Goal: Information Seeking & Learning: Check status

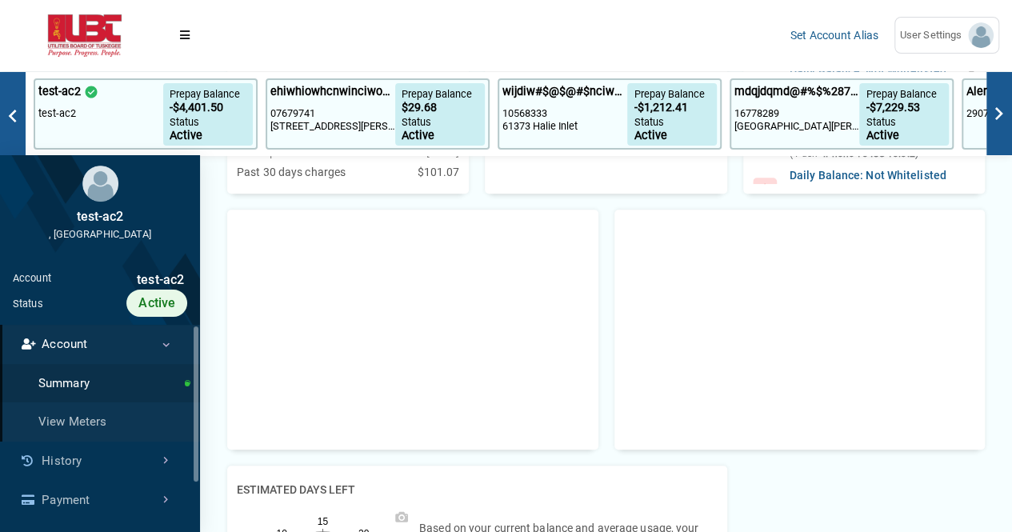
click at [143, 342] on link "Account" at bounding box center [100, 344] width 200 height 39
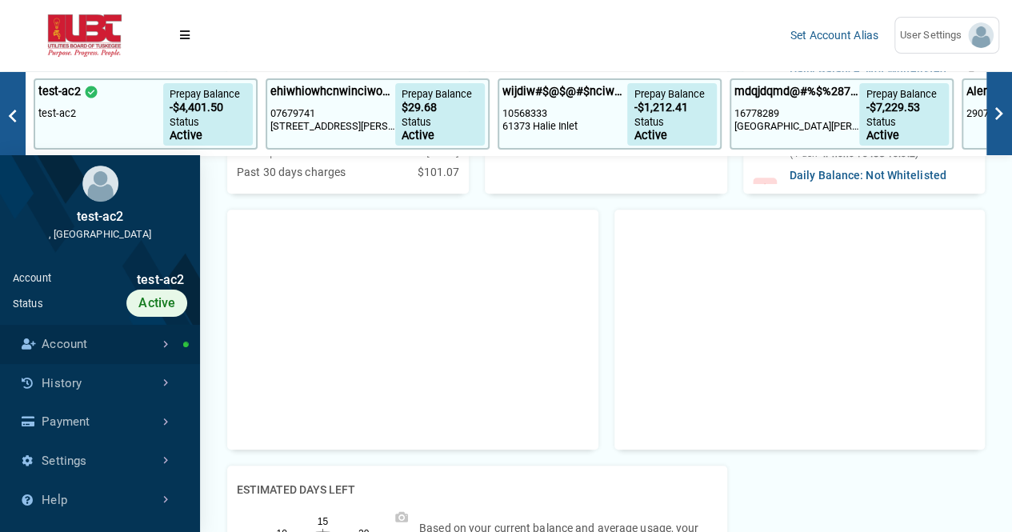
click at [143, 342] on link "Account" at bounding box center [100, 344] width 200 height 39
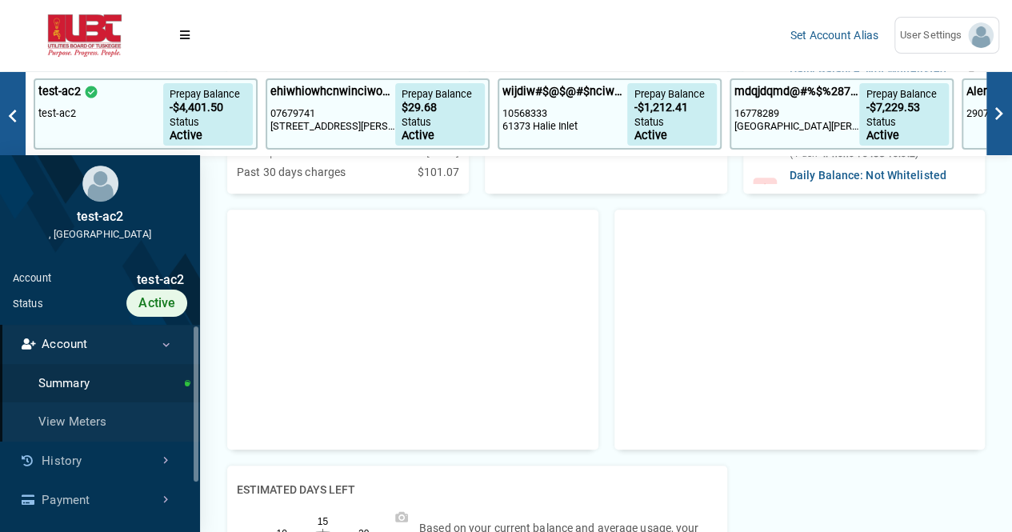
click at [143, 342] on link "Account" at bounding box center [100, 344] width 200 height 39
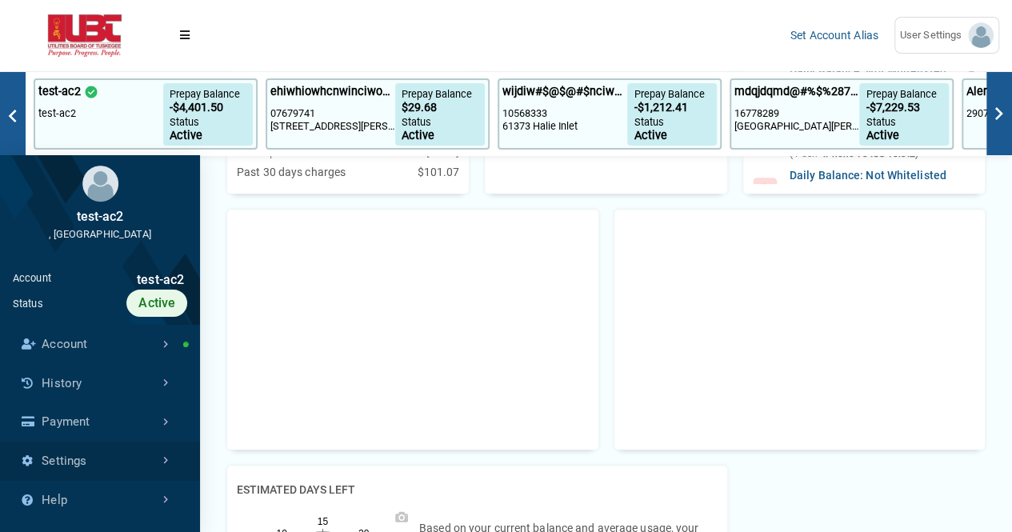
click at [165, 467] on link "Settings" at bounding box center [100, 461] width 200 height 39
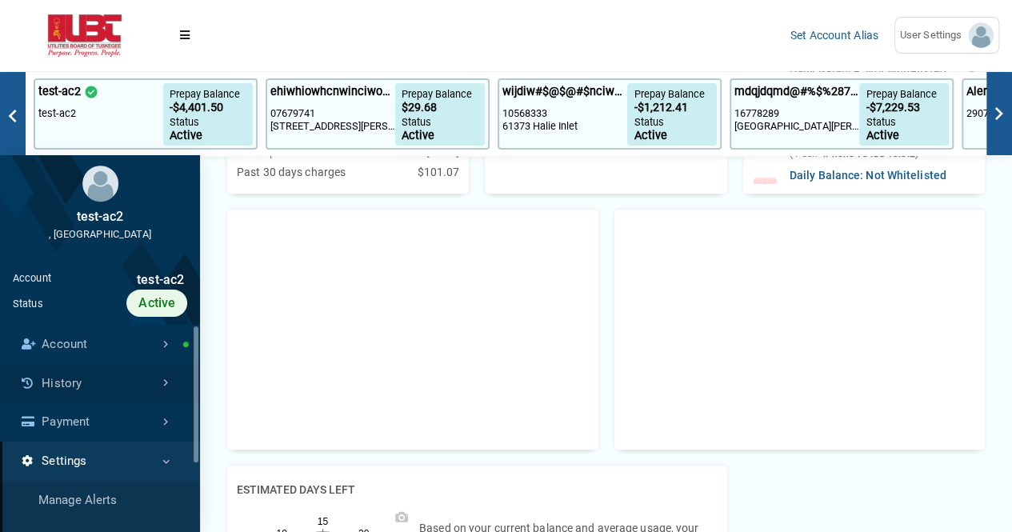
click at [114, 386] on link "History" at bounding box center [100, 383] width 200 height 39
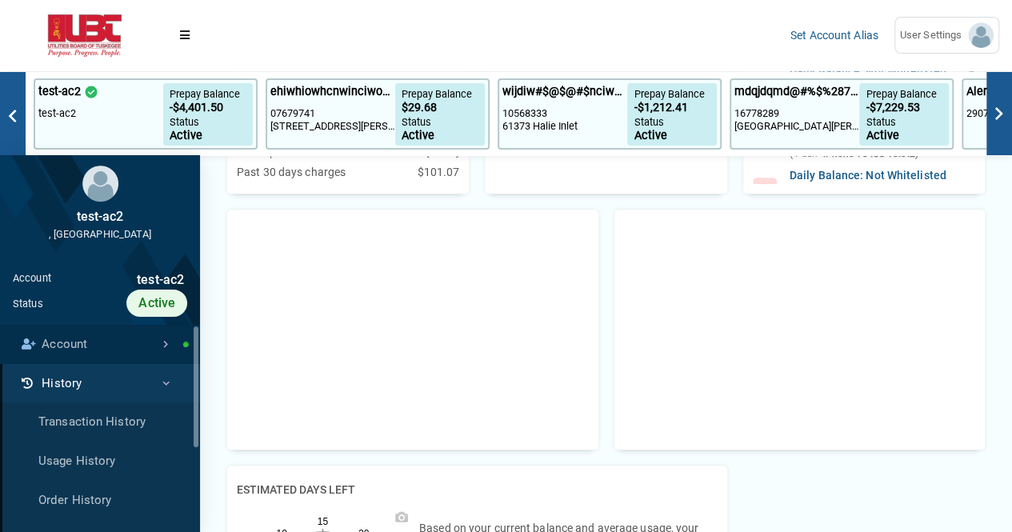
click at [118, 350] on link "Account" at bounding box center [100, 344] width 200 height 39
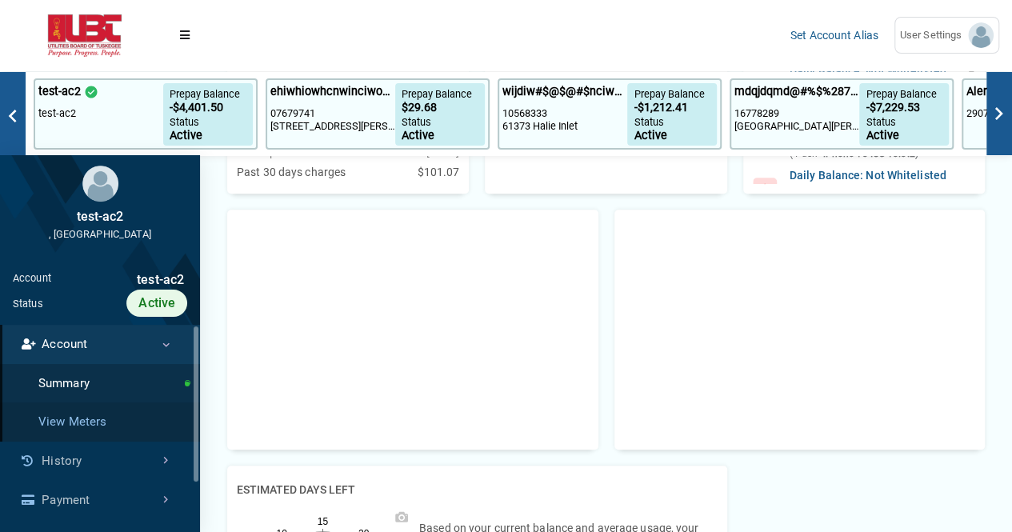
click at [100, 420] on link "View Meters" at bounding box center [100, 421] width 200 height 39
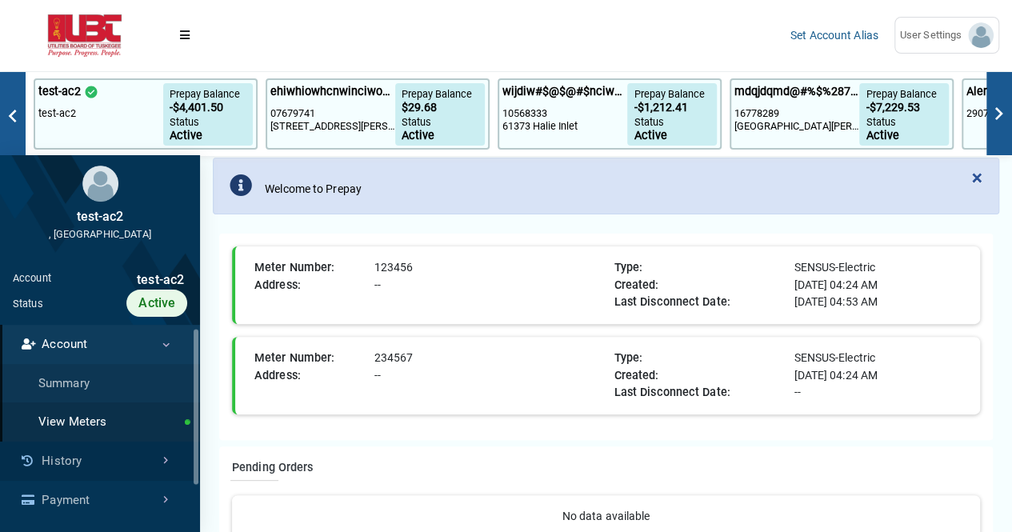
scroll to position [65, 0]
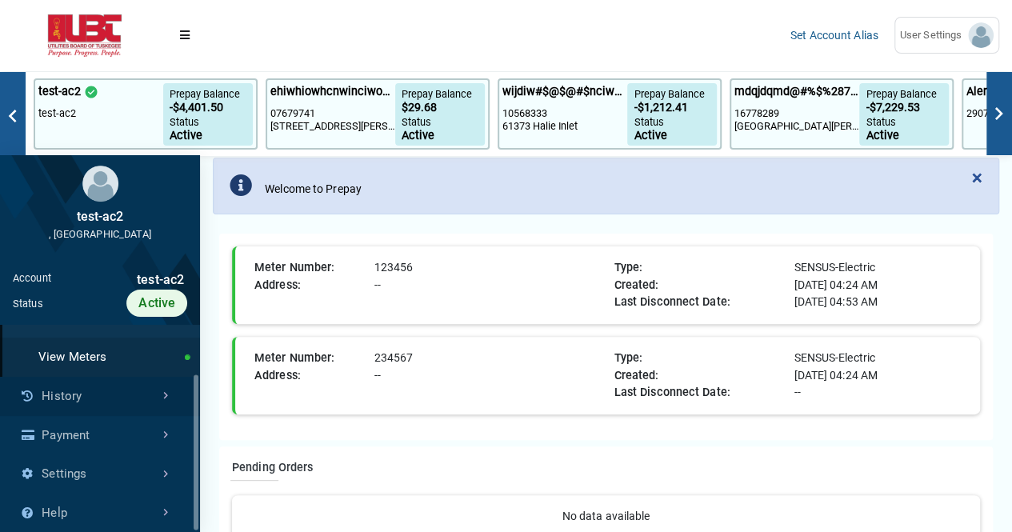
click at [113, 397] on link "History" at bounding box center [100, 396] width 200 height 39
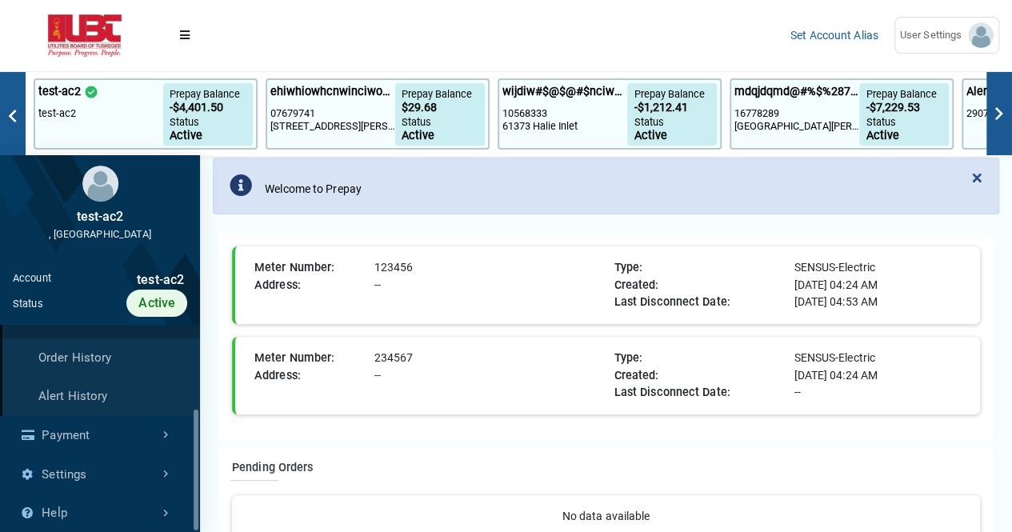
scroll to position [160, 0]
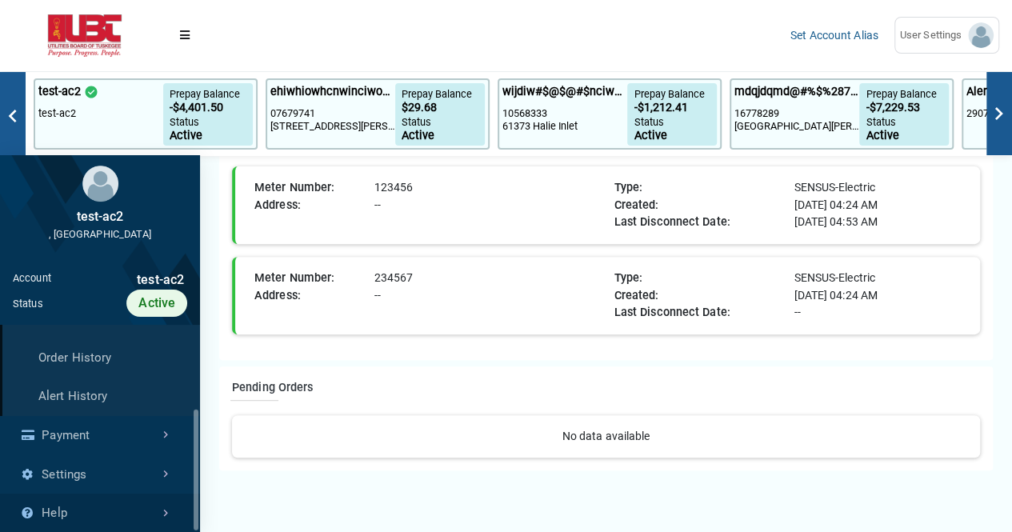
click at [116, 507] on link "Help" at bounding box center [100, 513] width 200 height 39
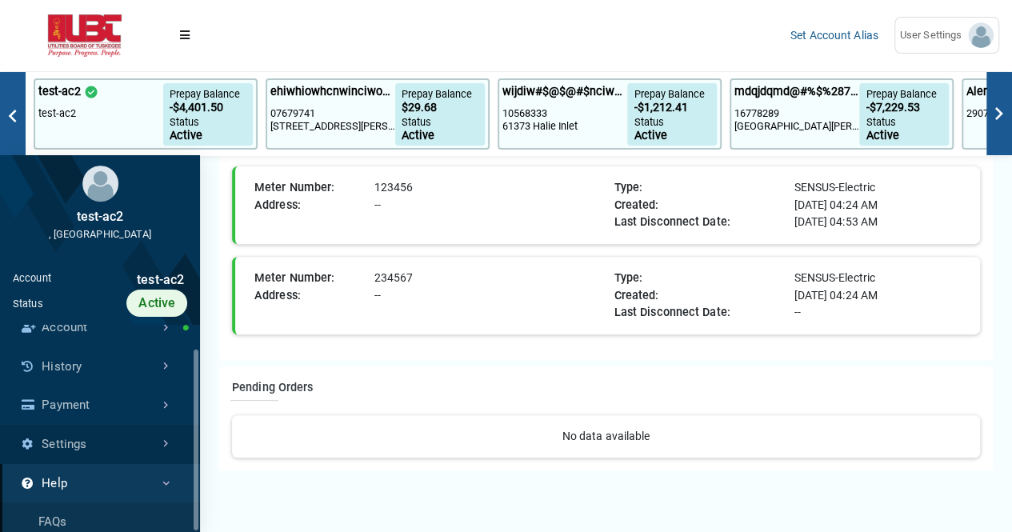
scroll to position [26, 0]
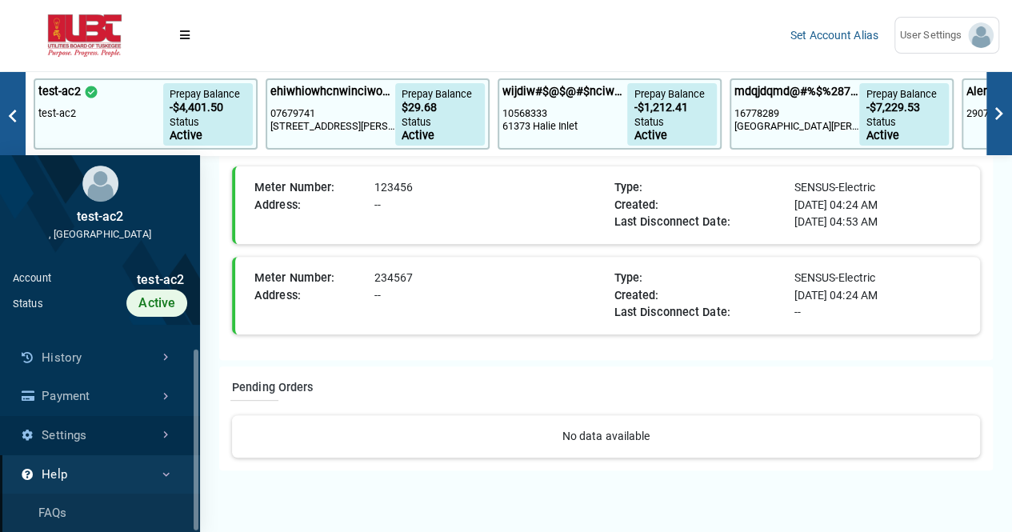
click at [130, 435] on link "Settings" at bounding box center [100, 435] width 200 height 39
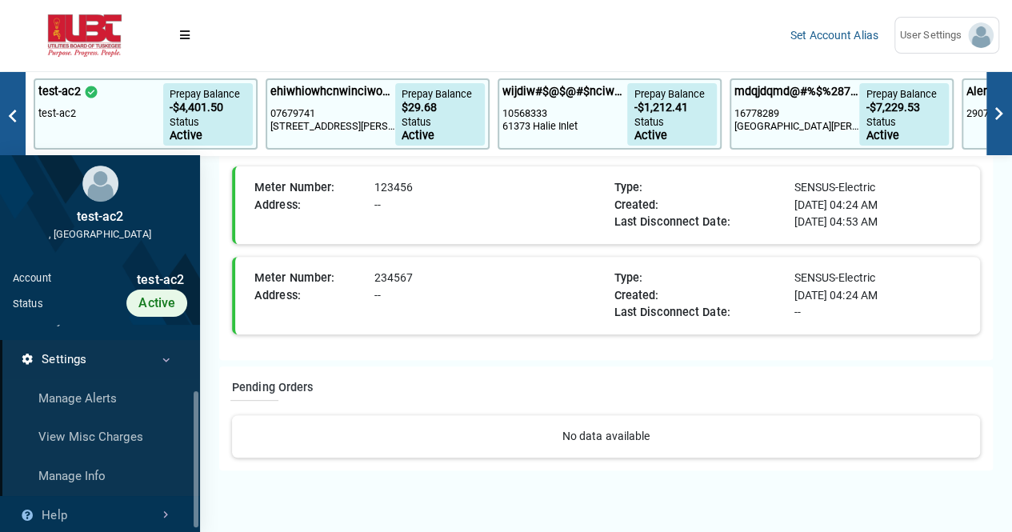
scroll to position [0, 0]
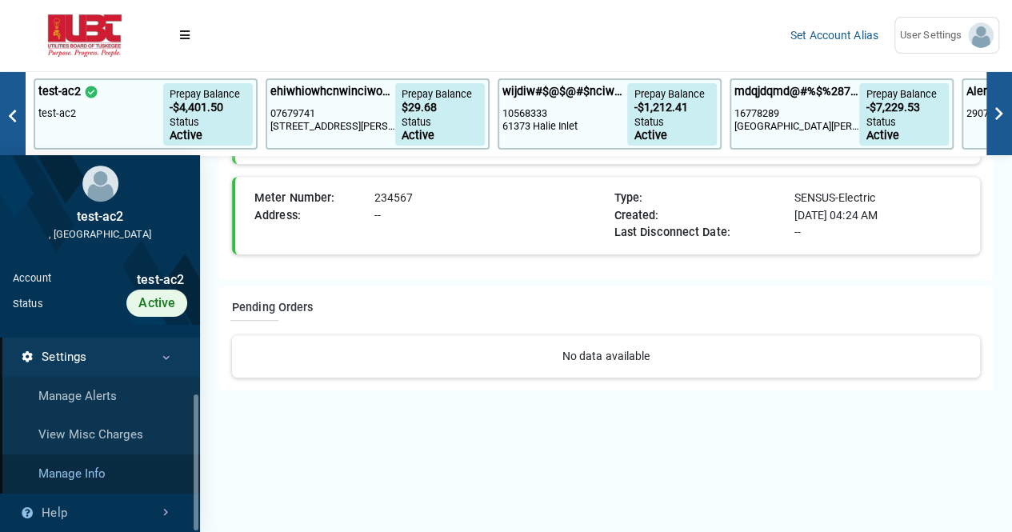
click at [107, 472] on link "Manage Info" at bounding box center [100, 473] width 200 height 39
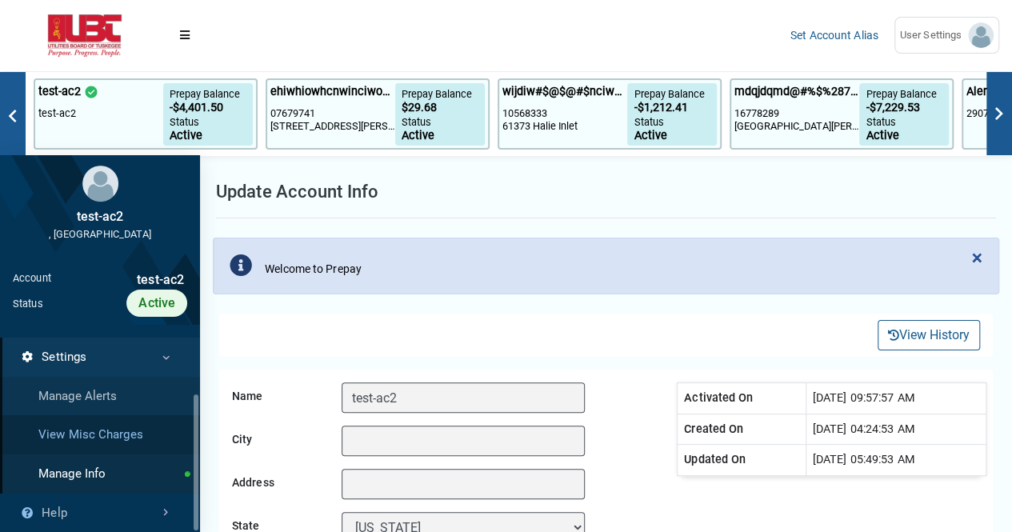
click at [102, 439] on link "View Misc Charges" at bounding box center [100, 434] width 200 height 39
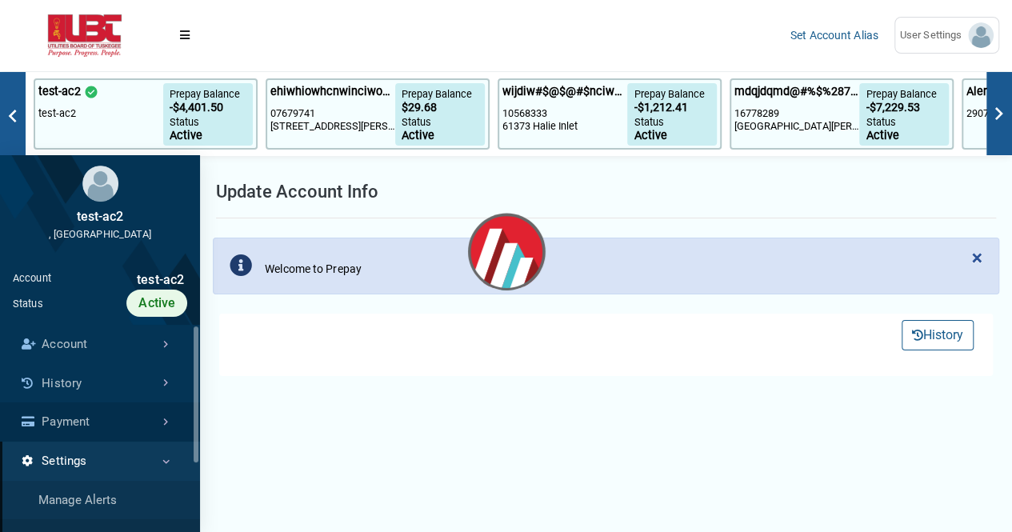
select select "25 per page"
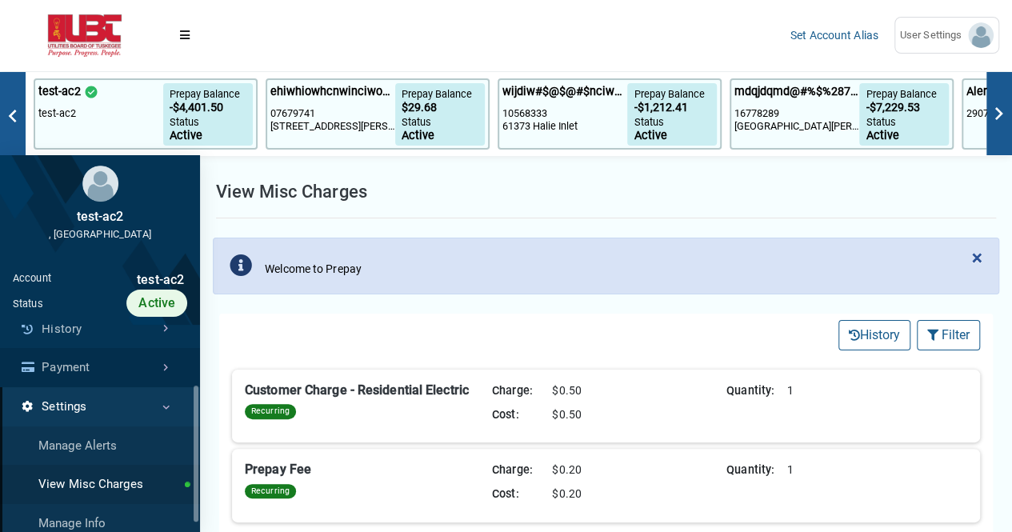
scroll to position [104, 0]
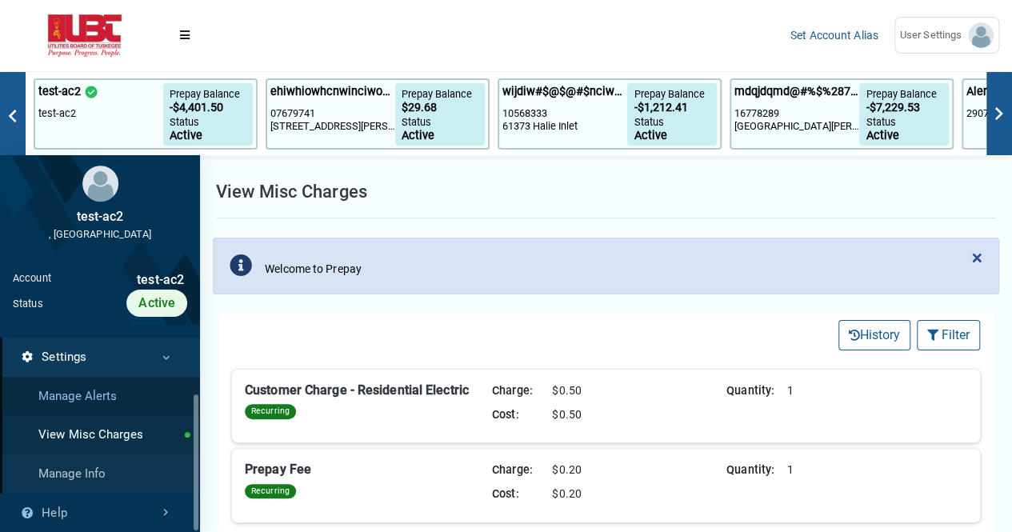
click at [127, 398] on link "Manage Alerts" at bounding box center [100, 396] width 200 height 39
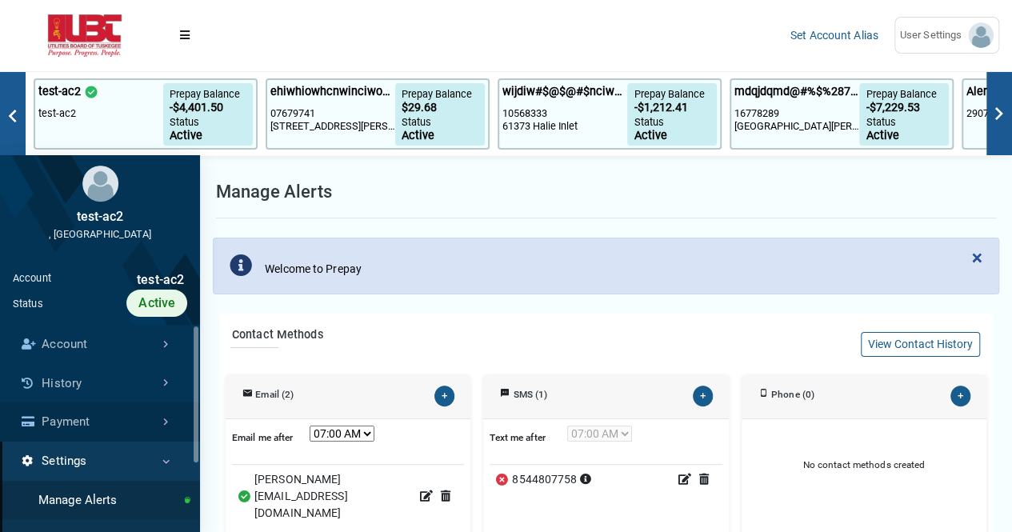
click at [147, 422] on link "Payment" at bounding box center [100, 421] width 200 height 39
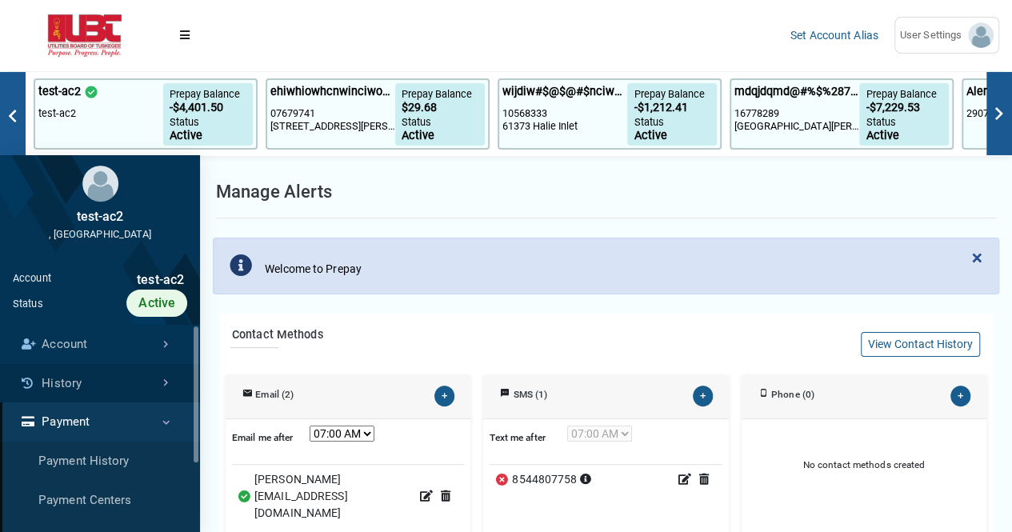
click at [149, 392] on link "History" at bounding box center [100, 383] width 200 height 39
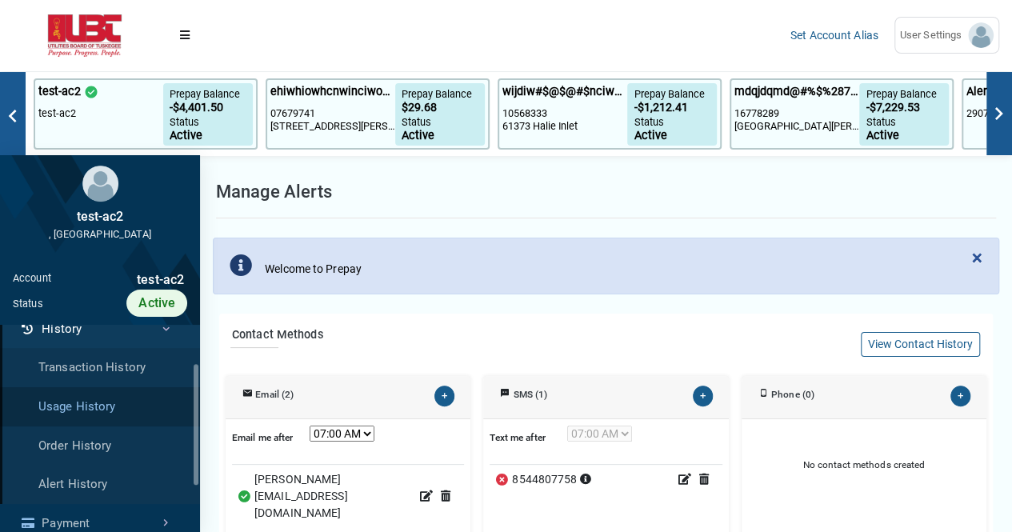
scroll to position [80, 0]
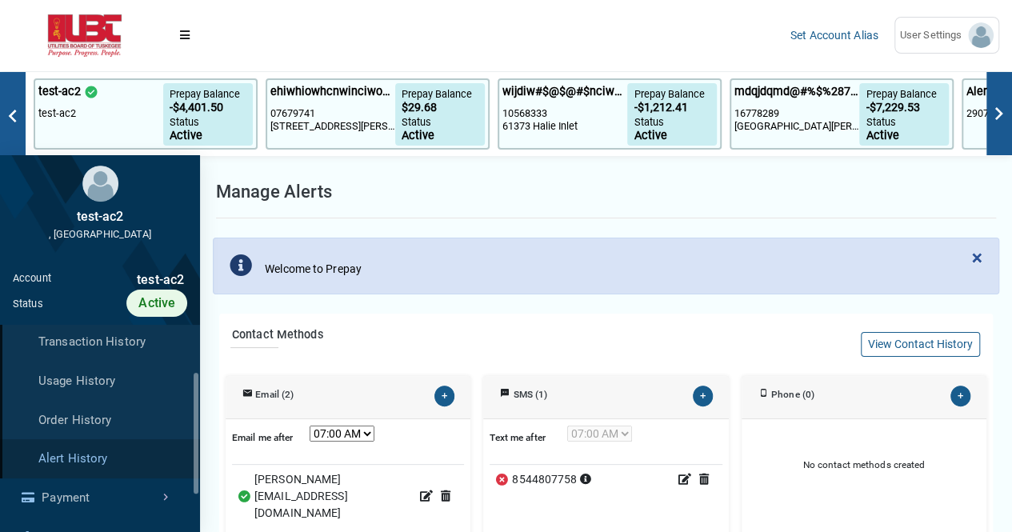
click at [120, 452] on link "Alert History" at bounding box center [100, 458] width 200 height 39
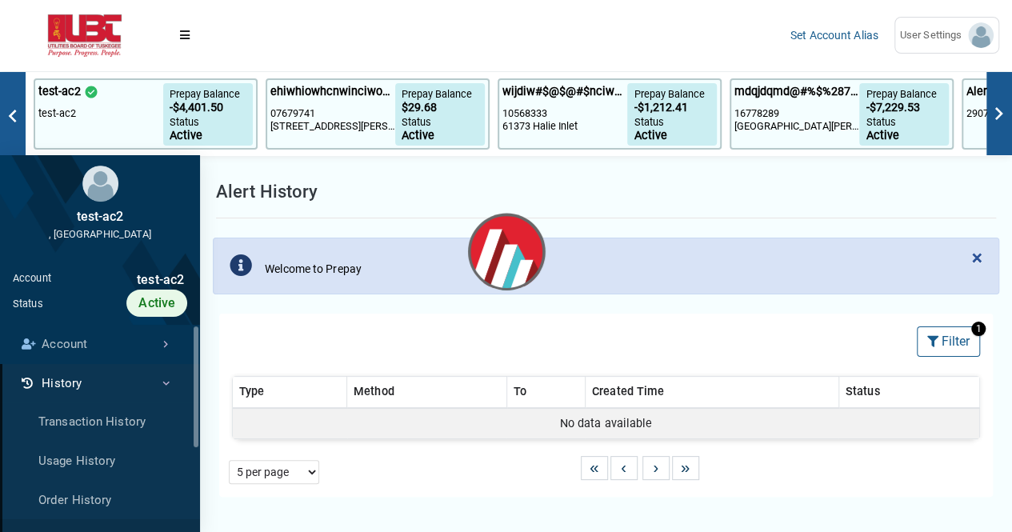
select select "25 per page"
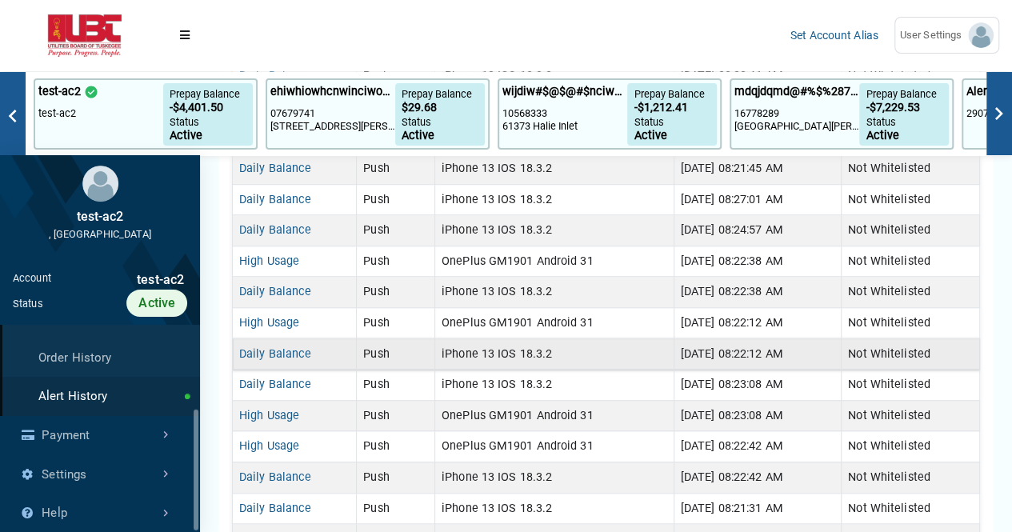
scroll to position [871, 0]
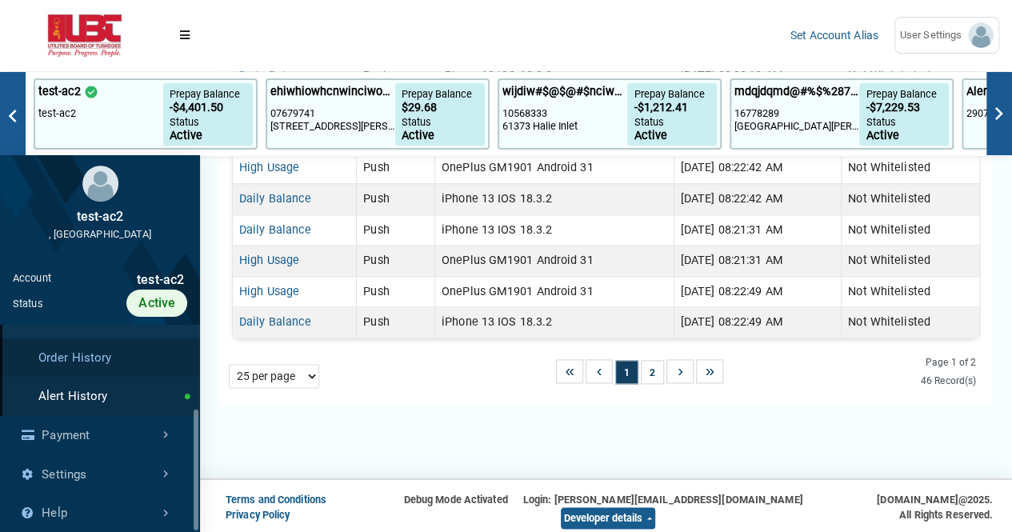
click at [127, 360] on link "Order History" at bounding box center [100, 357] width 200 height 39
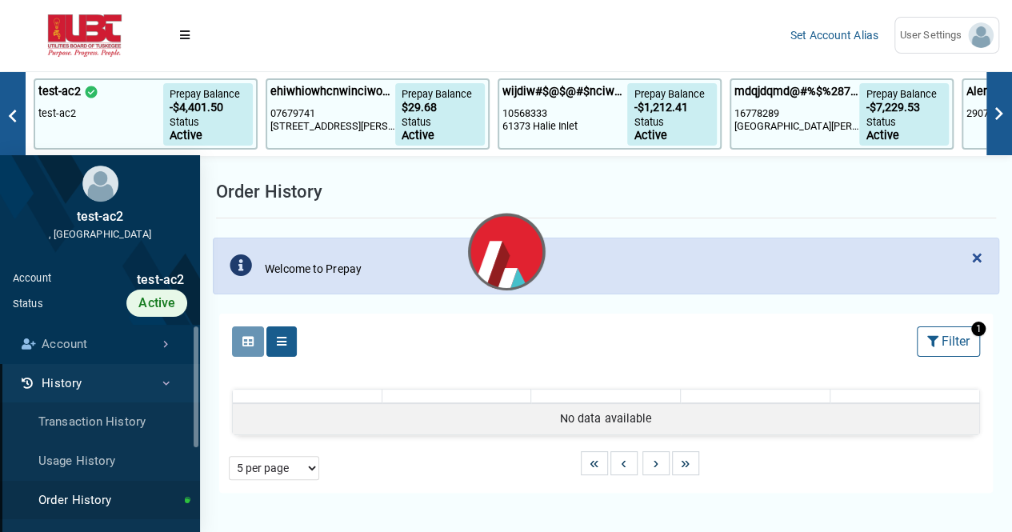
select select "25 per page"
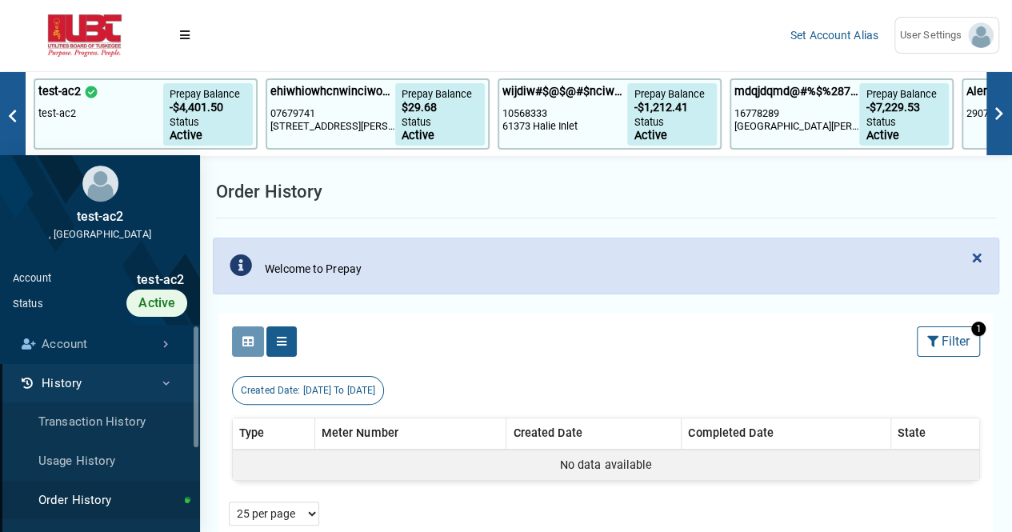
scroll to position [80, 0]
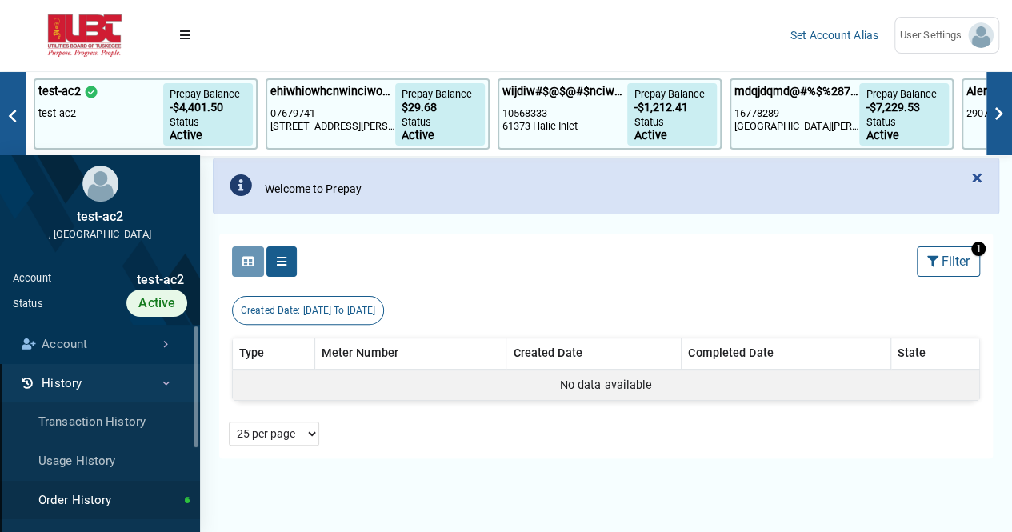
click at [1002, 28] on div "Set Account Alias User Settings test-ac2 [PERSON_NAME][EMAIL_ADDRESS][DOMAIN_NA…" at bounding box center [895, 35] width 234 height 62
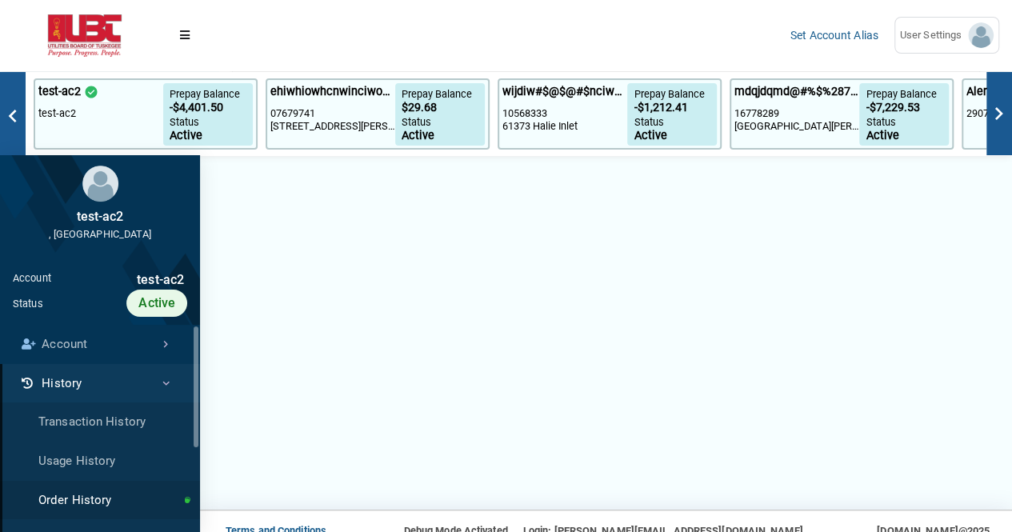
scroll to position [443, 0]
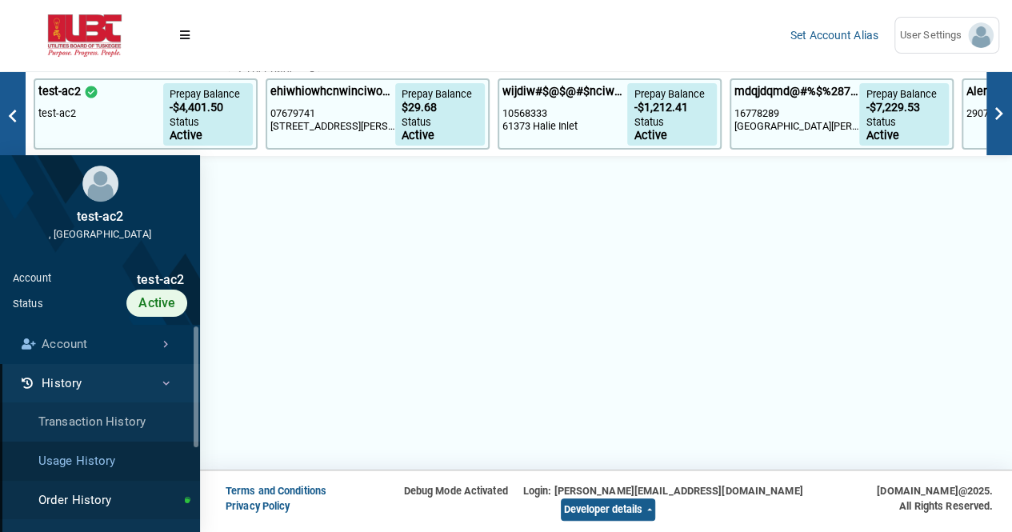
click at [114, 456] on link "Usage History" at bounding box center [100, 461] width 200 height 39
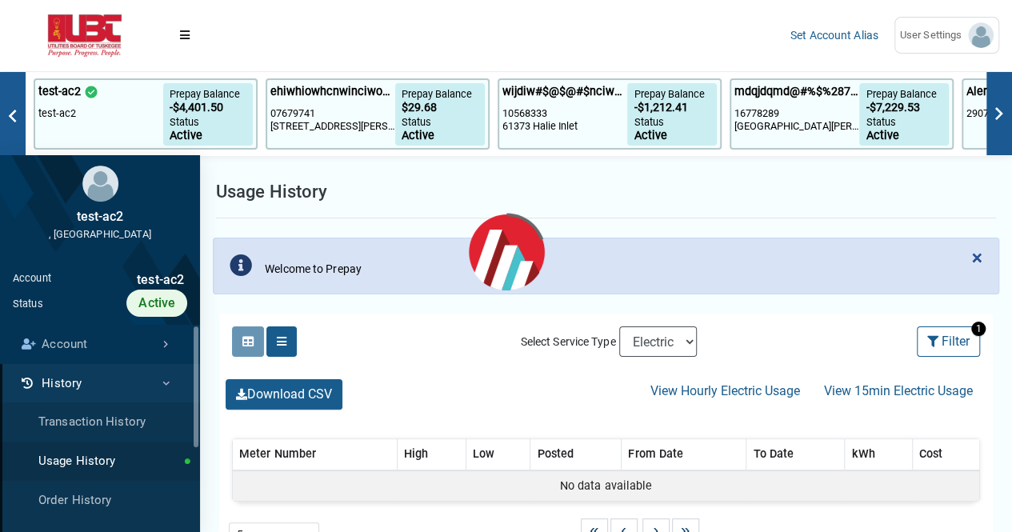
select select "25 per page"
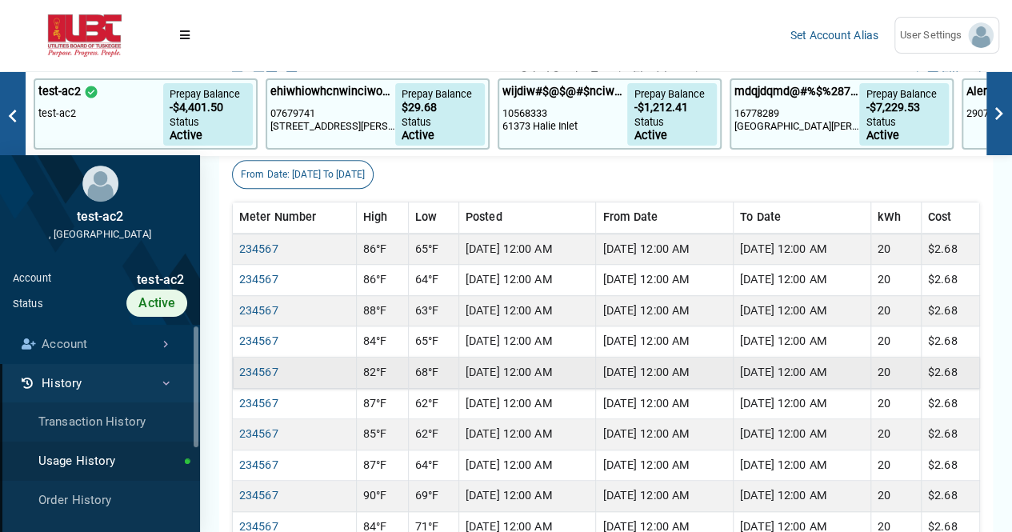
scroll to position [400, 0]
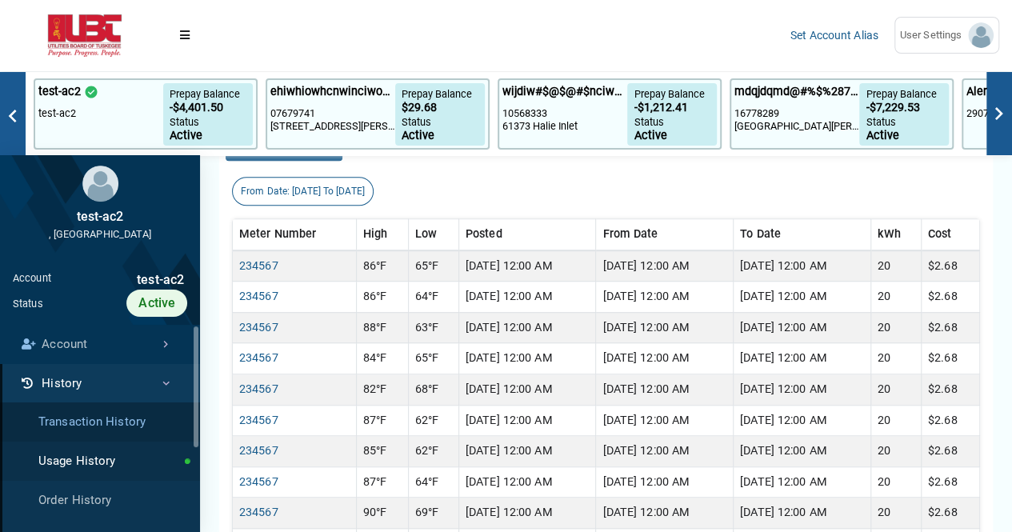
click at [149, 428] on link "Transaction History" at bounding box center [100, 421] width 200 height 39
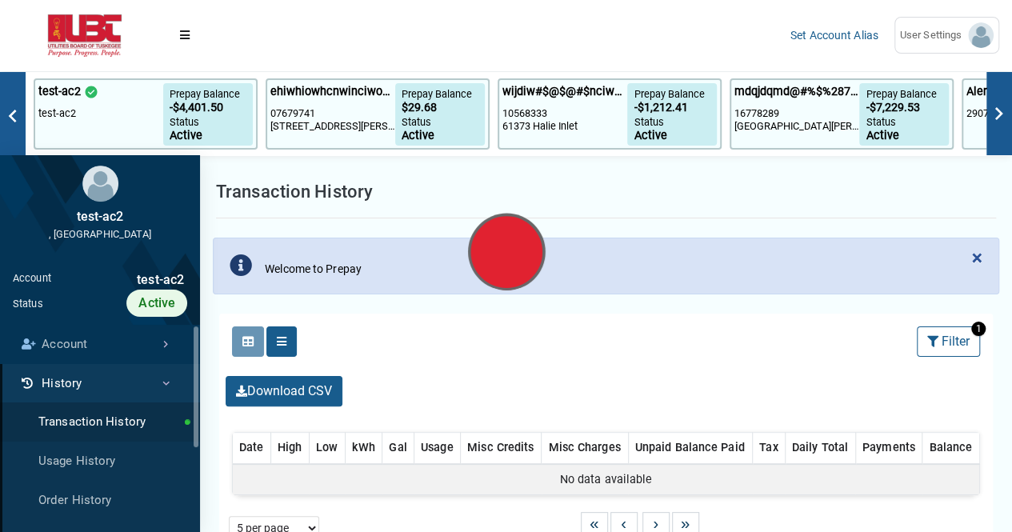
select select "25 per page"
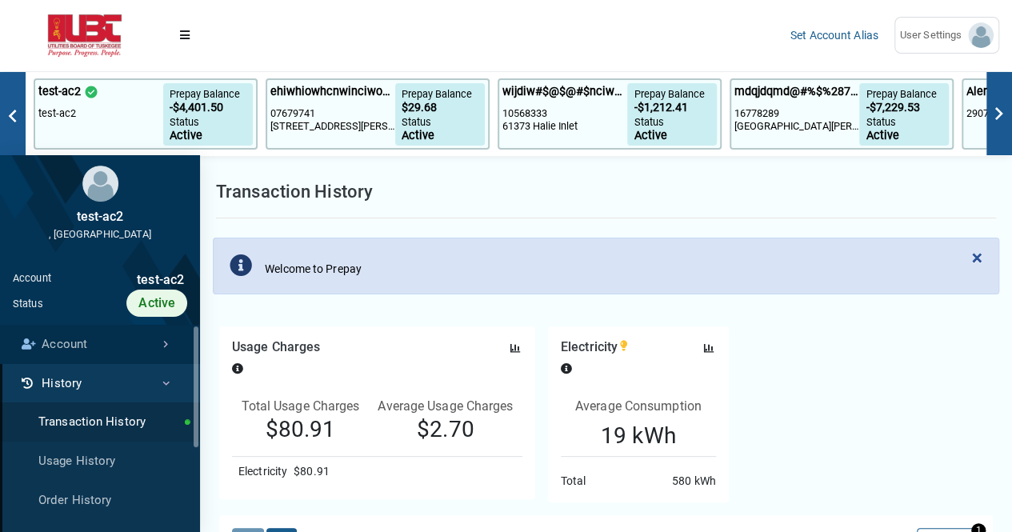
click at [129, 345] on link "Account" at bounding box center [100, 344] width 200 height 39
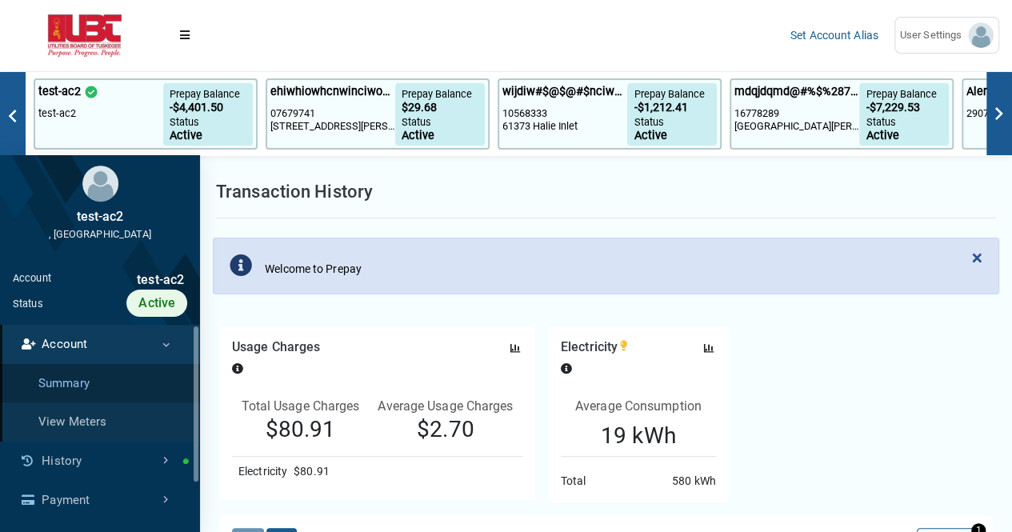
click at [116, 380] on link "Summary" at bounding box center [100, 383] width 200 height 39
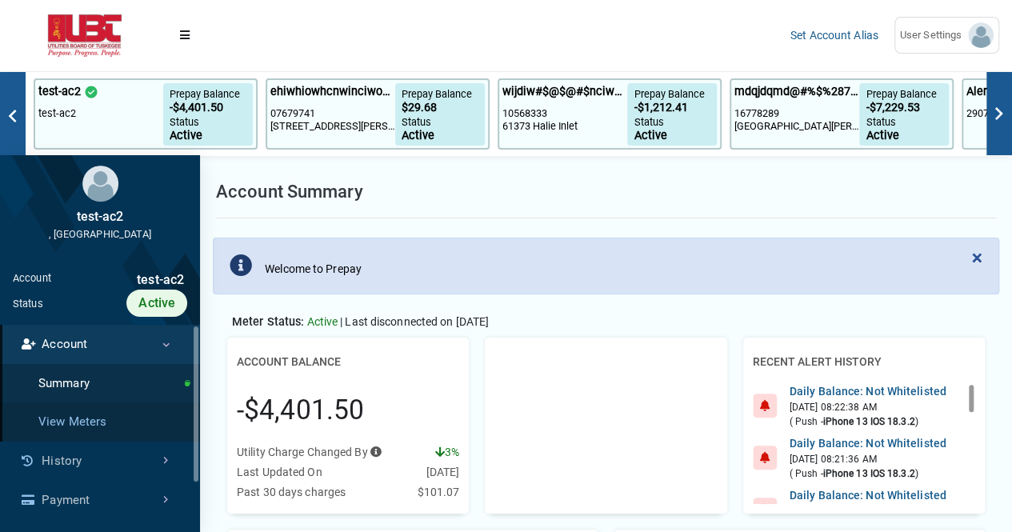
click at [107, 425] on link "View Meters" at bounding box center [100, 421] width 200 height 39
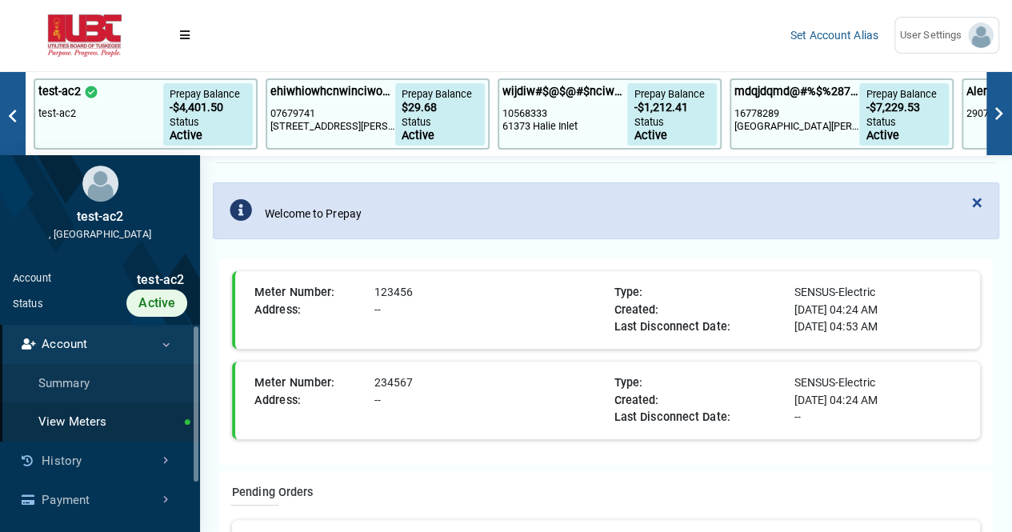
scroll to position [80, 0]
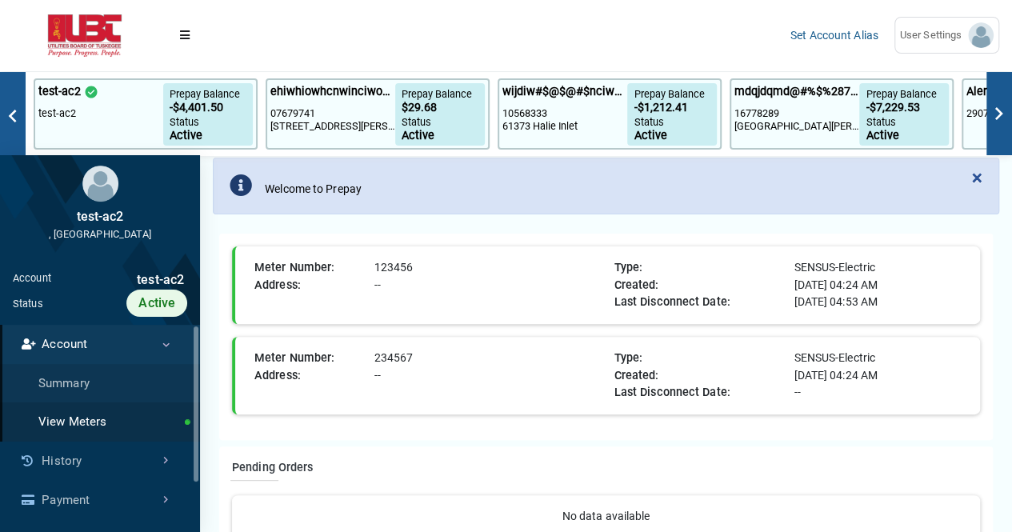
click at [523, 286] on div "--" at bounding box center [488, 286] width 240 height 18
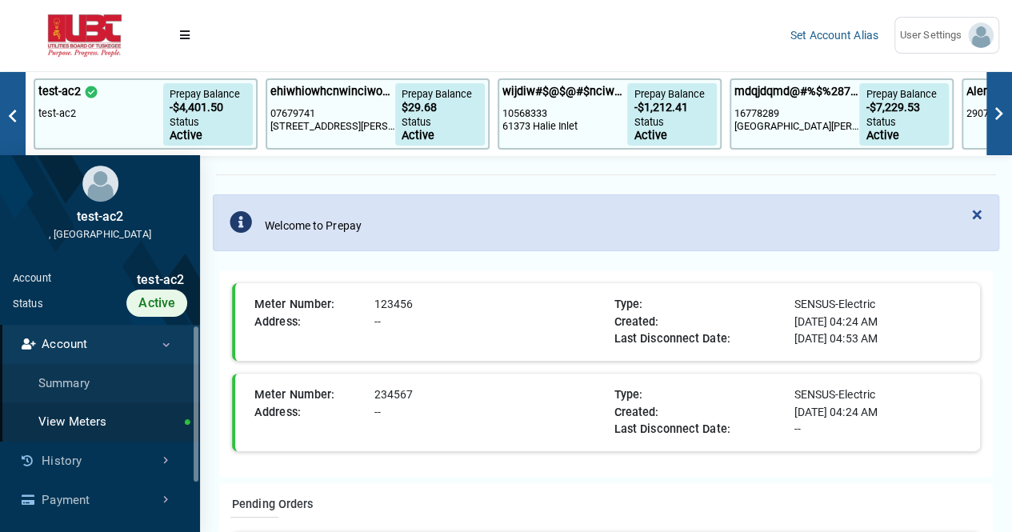
scroll to position [0, 0]
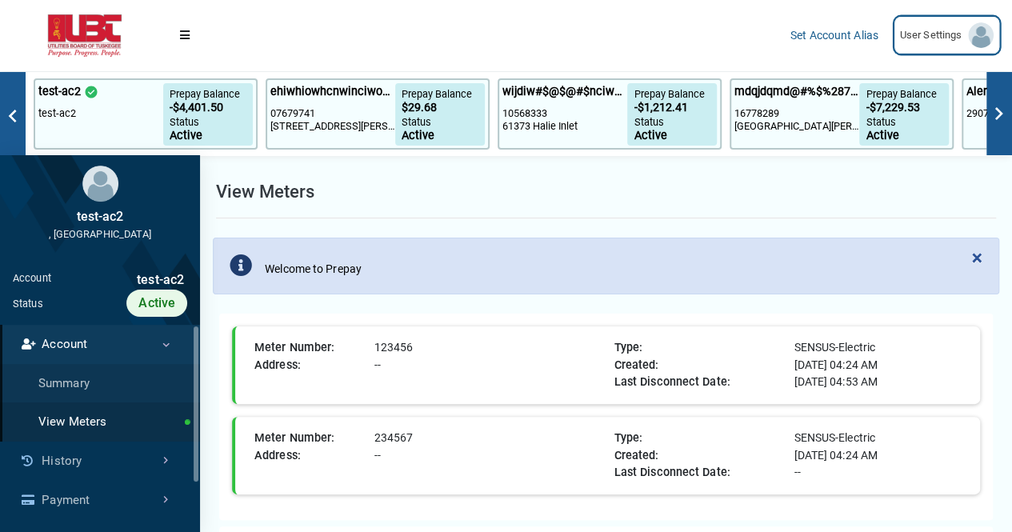
click at [979, 28] on img at bounding box center [981, 35] width 26 height 26
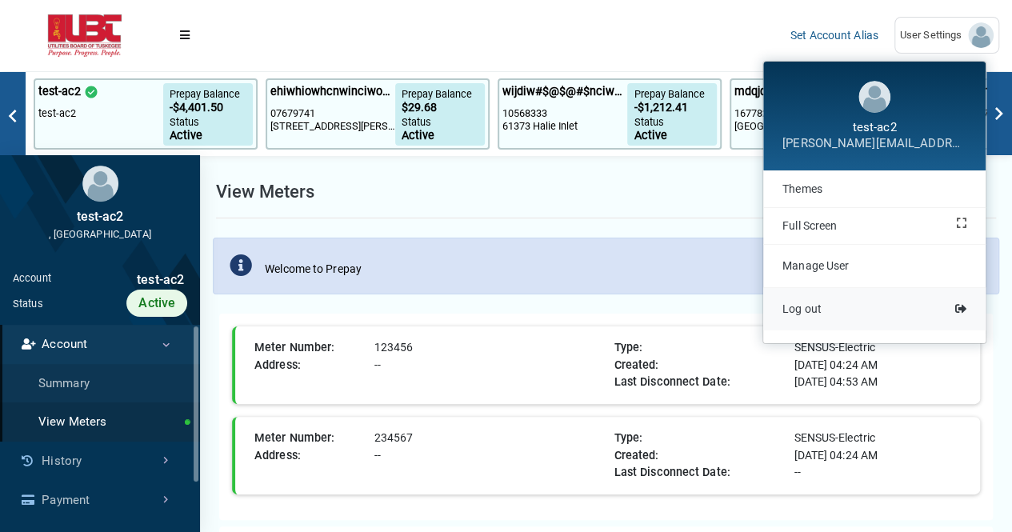
click at [818, 307] on span "Log out" at bounding box center [801, 308] width 39 height 13
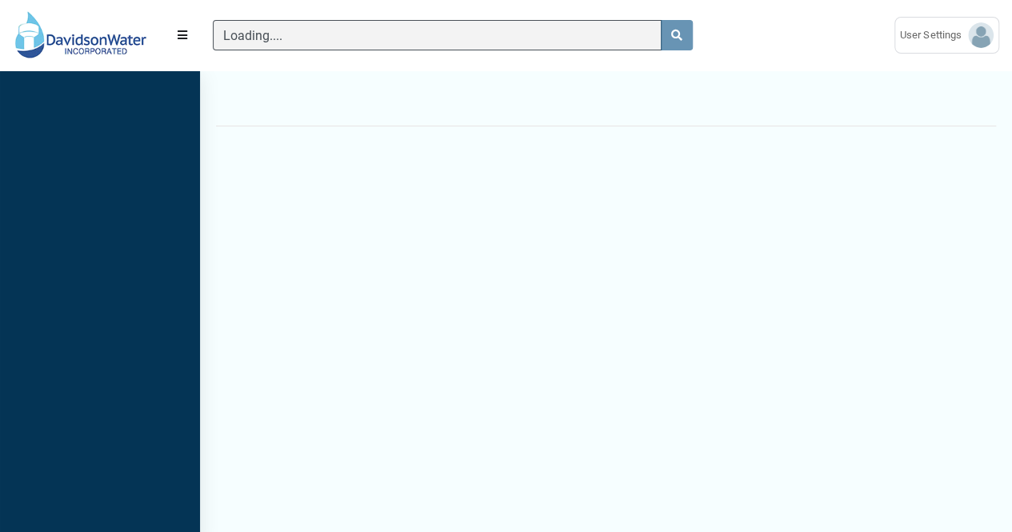
scroll to position [6, 1]
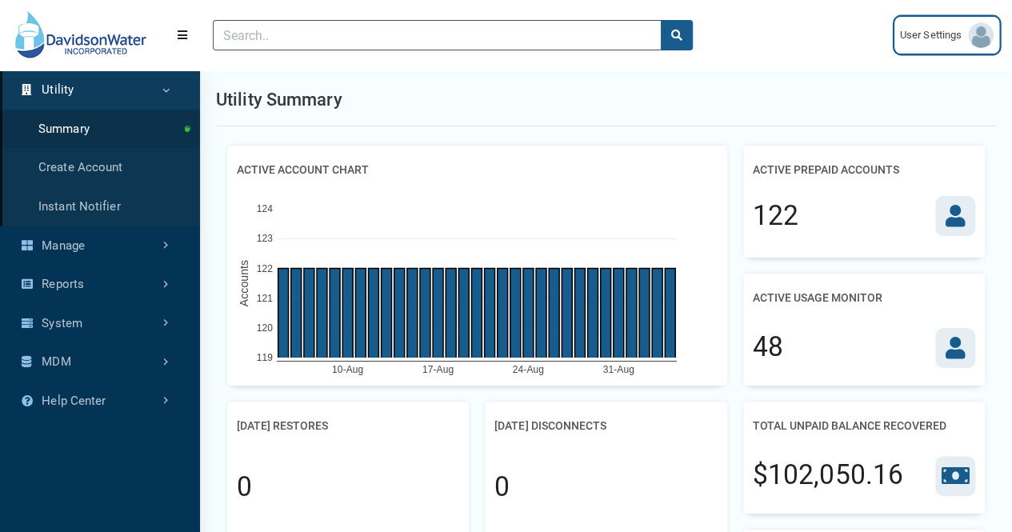
click at [978, 38] on img at bounding box center [981, 35] width 26 height 26
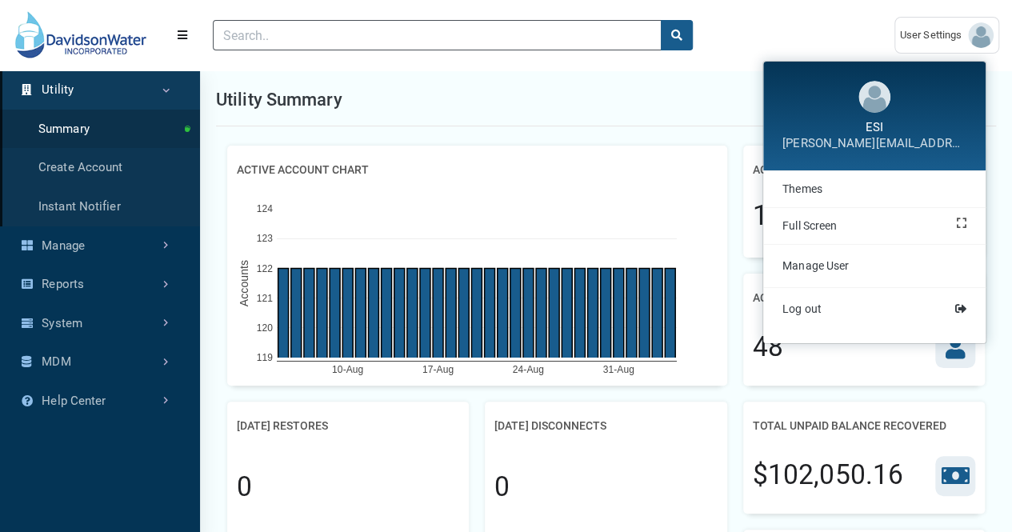
click at [618, 108] on div "Utility Summary" at bounding box center [606, 100] width 780 height 53
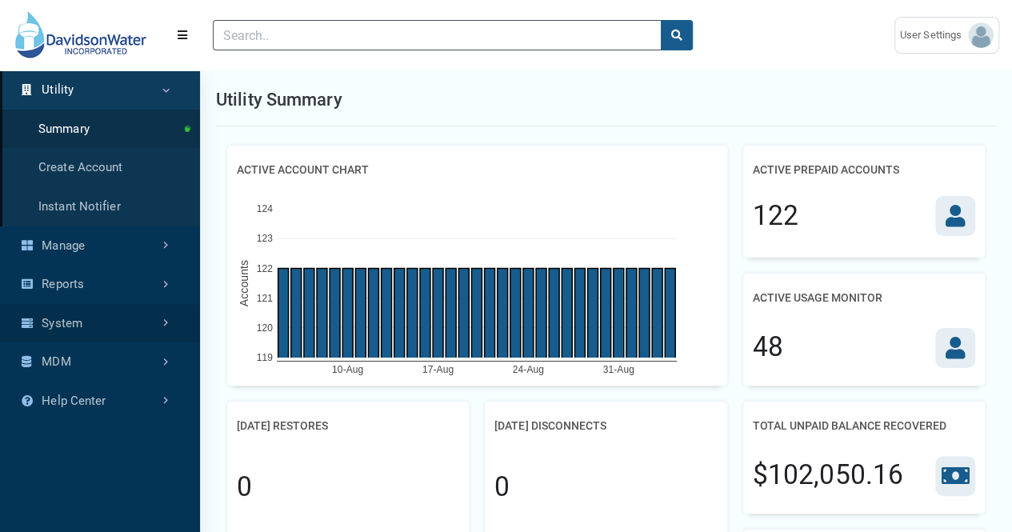
click at [142, 320] on link "System" at bounding box center [100, 323] width 200 height 39
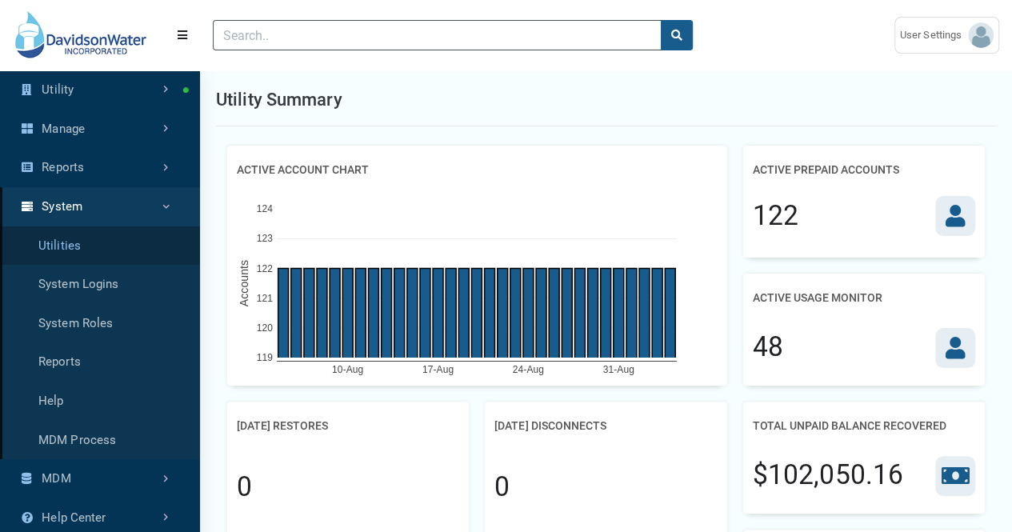
click at [100, 248] on link "Utilities" at bounding box center [100, 245] width 200 height 39
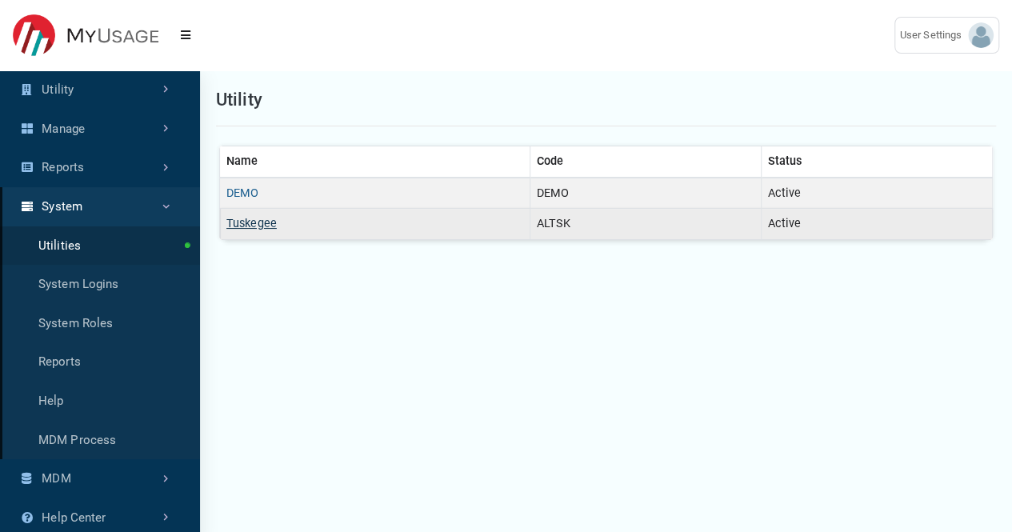
click at [251, 230] on link "Tuskegee" at bounding box center [251, 224] width 50 height 14
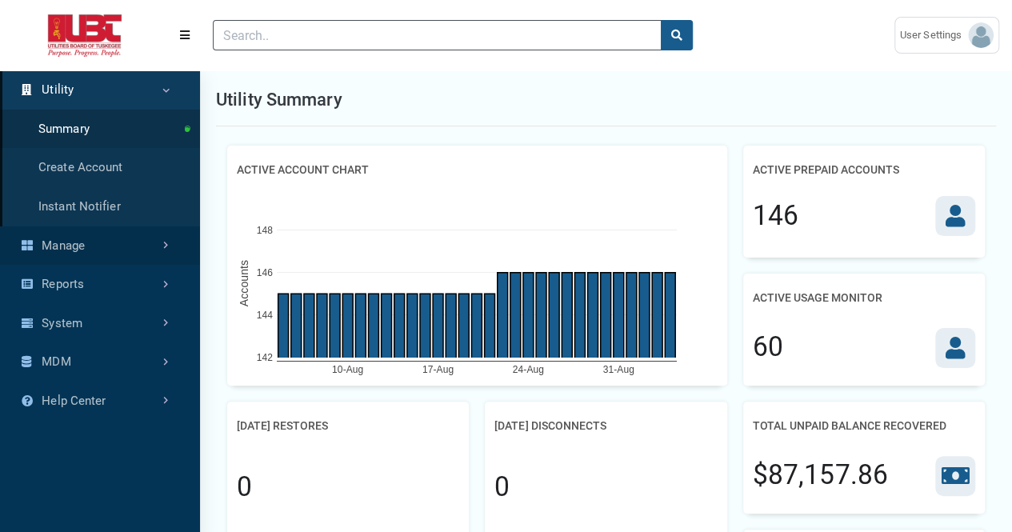
click at [151, 247] on link "Manage" at bounding box center [100, 245] width 200 height 39
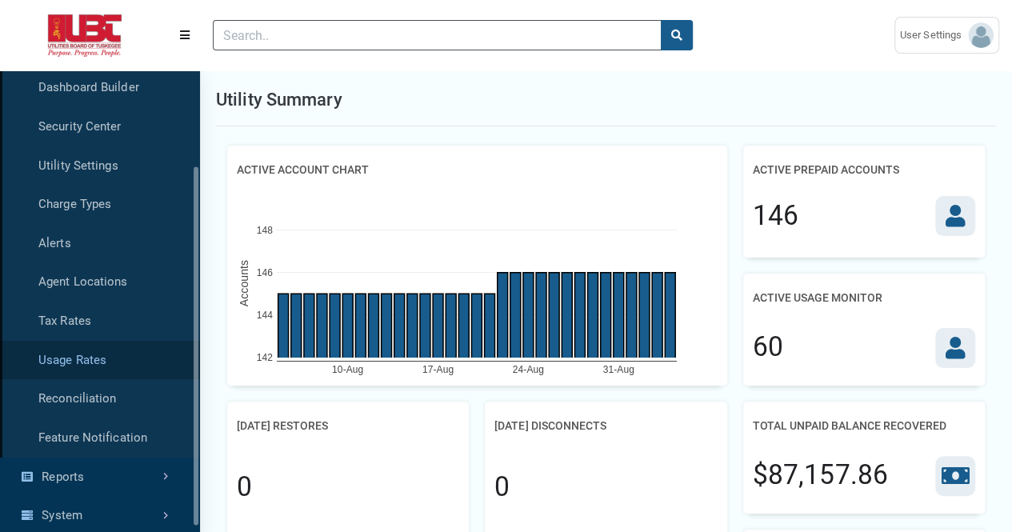
scroll to position [148, 0]
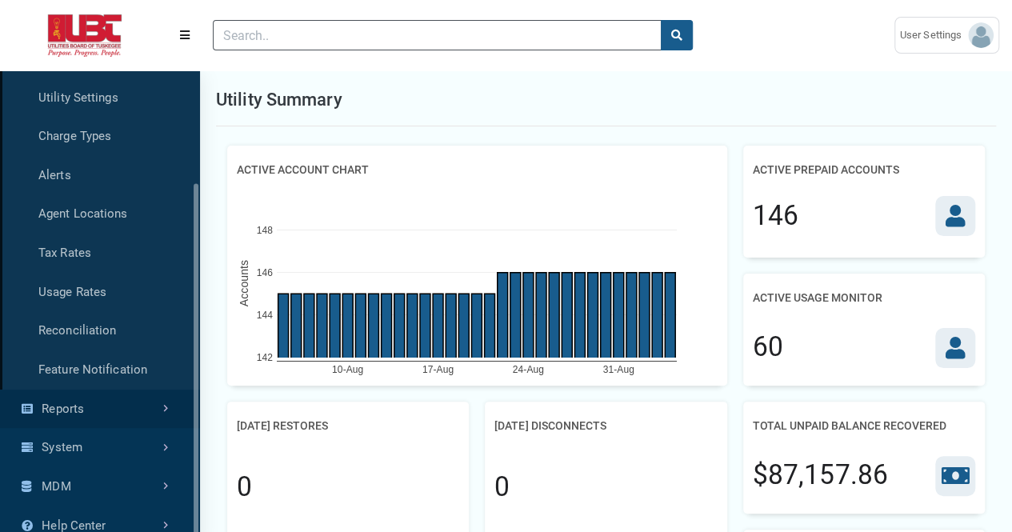
click at [136, 402] on link "Reports" at bounding box center [100, 409] width 200 height 39
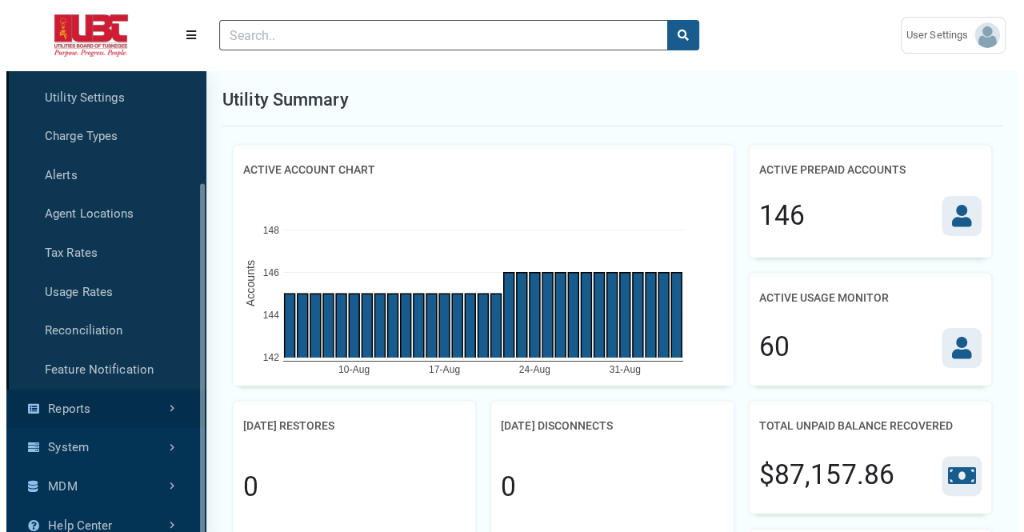
scroll to position [0, 0]
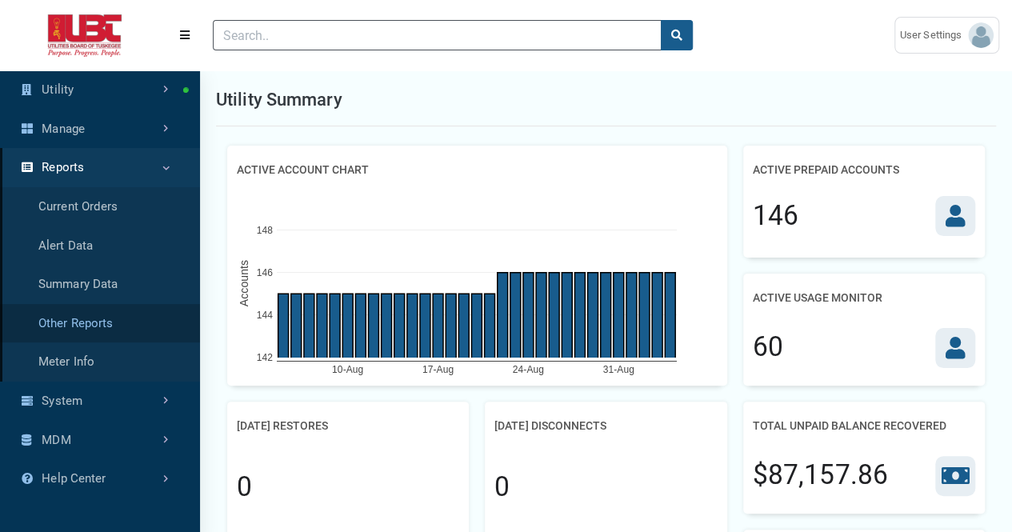
click at [122, 322] on link "Other Reports" at bounding box center [100, 323] width 200 height 39
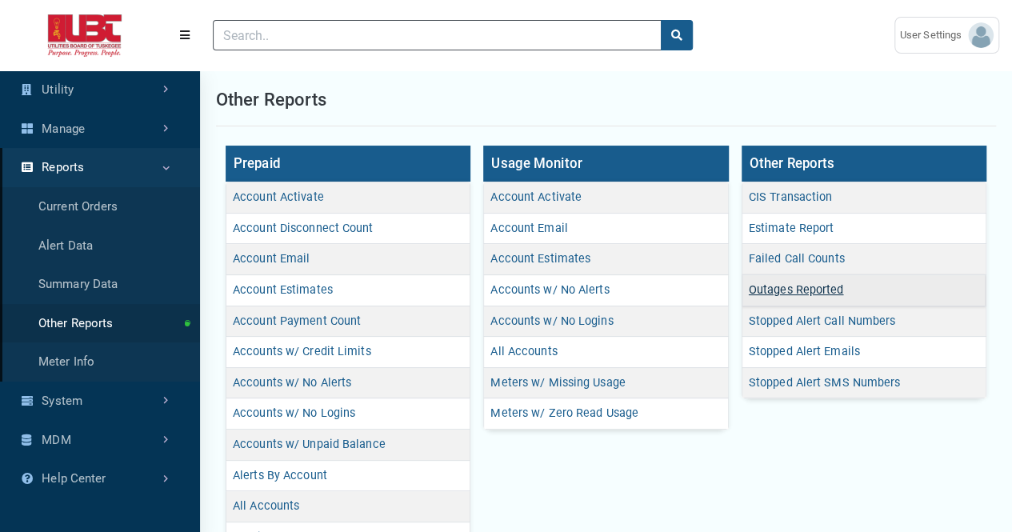
click at [824, 286] on link "Outages Reported" at bounding box center [796, 290] width 95 height 14
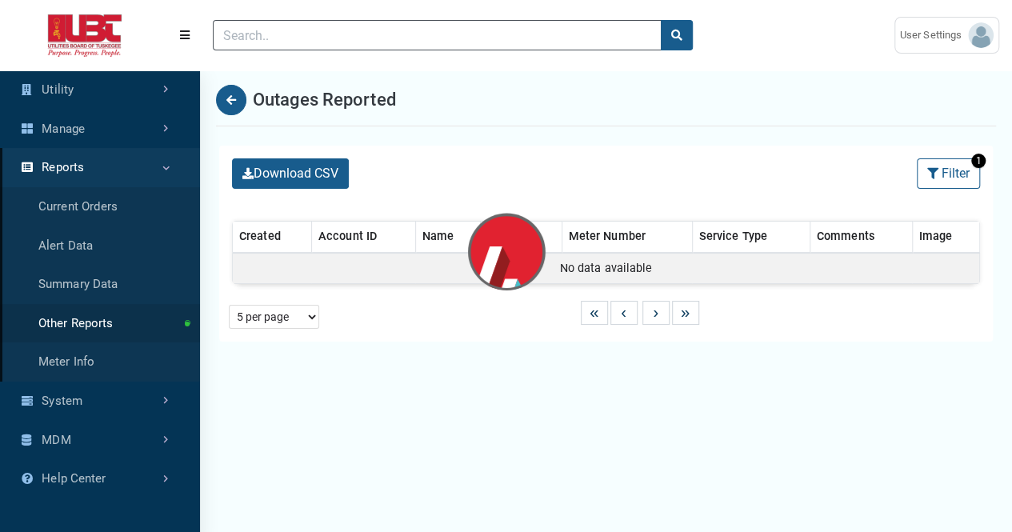
select select "25 per page"
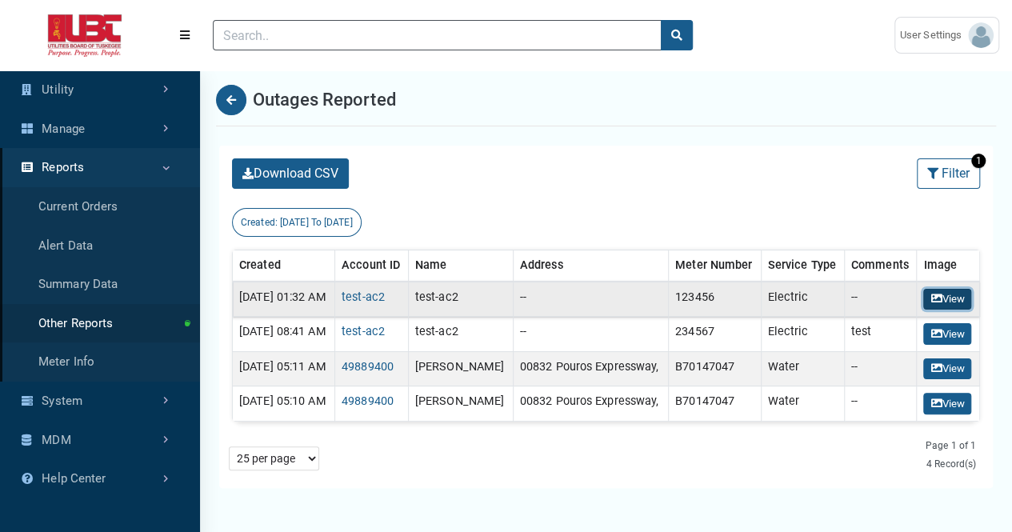
click at [942, 304] on icon at bounding box center [935, 298] width 11 height 11
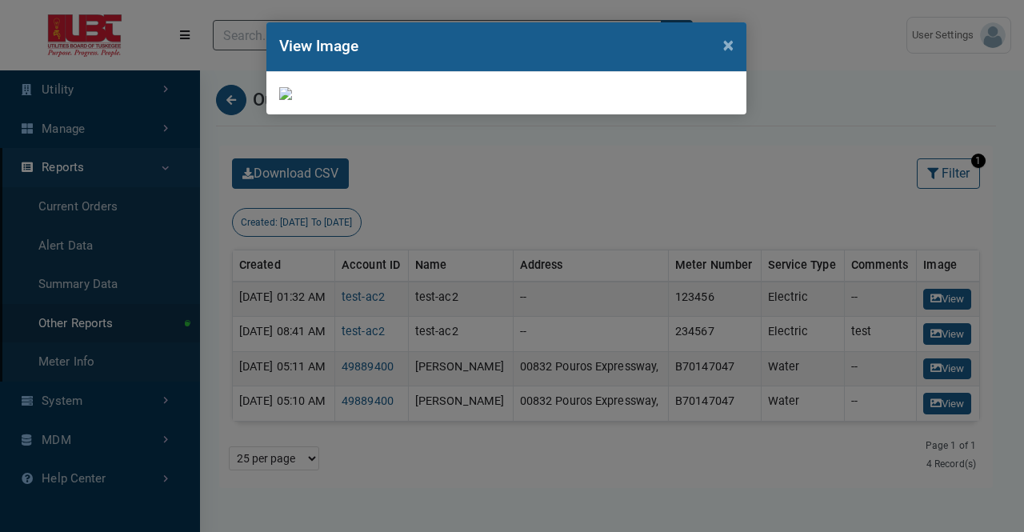
click at [292, 100] on img at bounding box center [285, 93] width 13 height 13
click at [790, 110] on div "View Image ×" at bounding box center [512, 266] width 1024 height 532
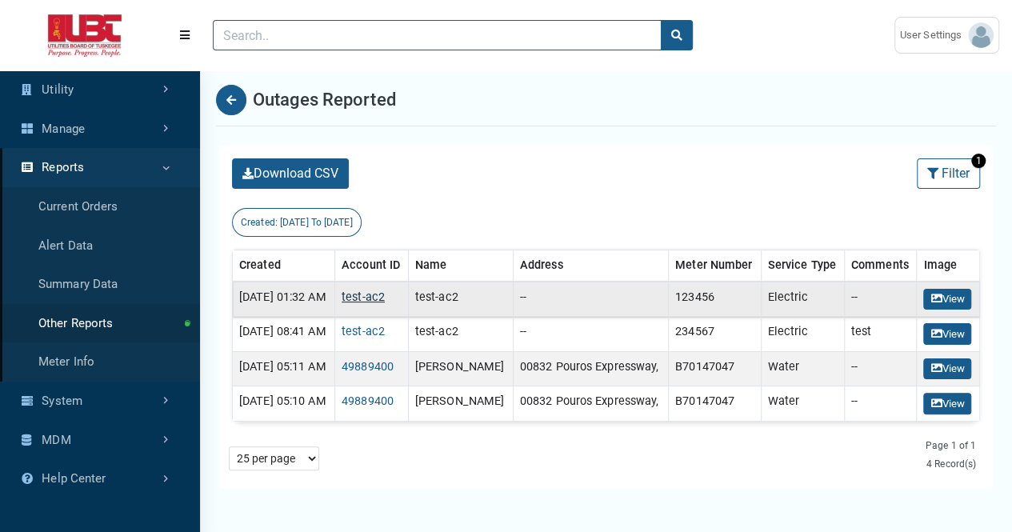
click at [385, 304] on link "test-ac2" at bounding box center [363, 297] width 43 height 14
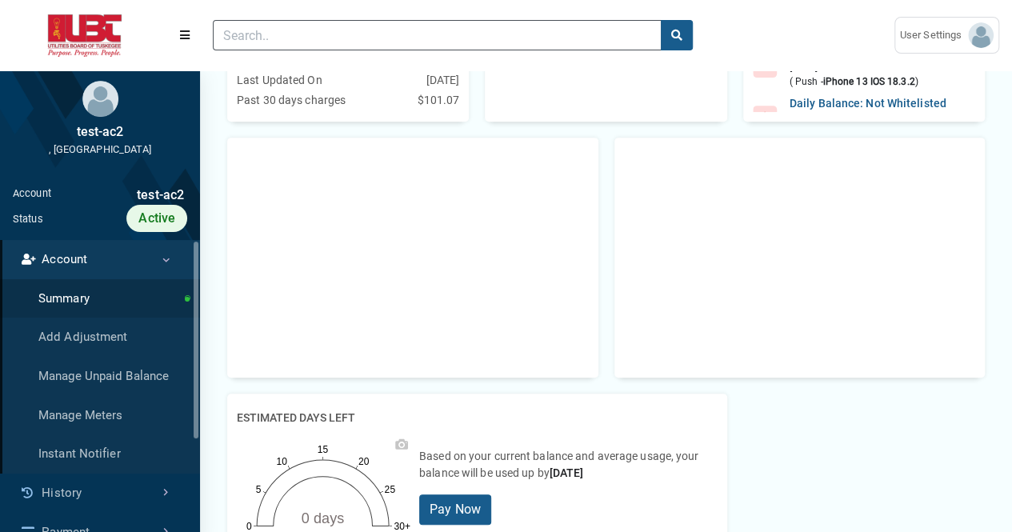
scroll to position [473, 0]
